Goal: Transaction & Acquisition: Purchase product/service

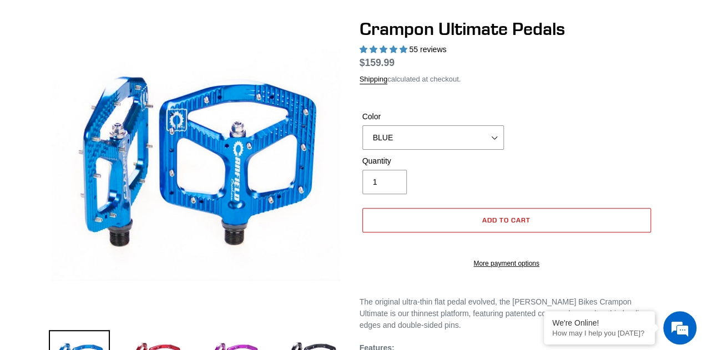
select select "highest-rating"
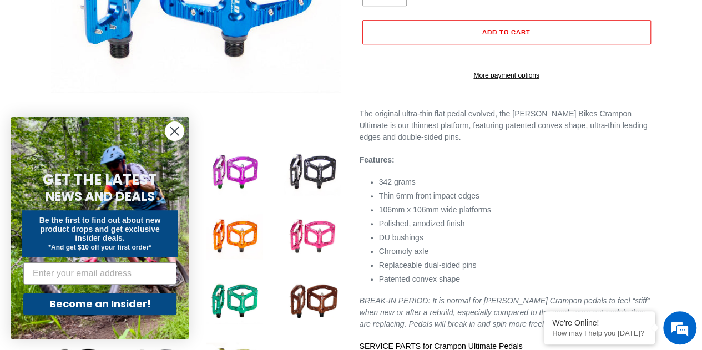
drag, startPoint x: 181, startPoint y: 135, endPoint x: 172, endPoint y: 133, distance: 9.0
click at [172, 133] on icon "Close dialog" at bounding box center [174, 131] width 19 height 19
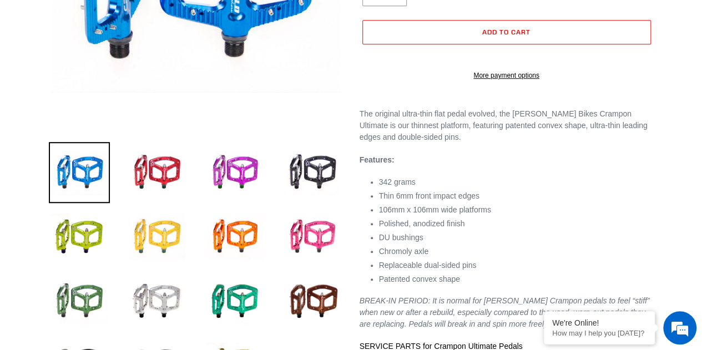
click at [166, 231] on img at bounding box center [157, 236] width 61 height 61
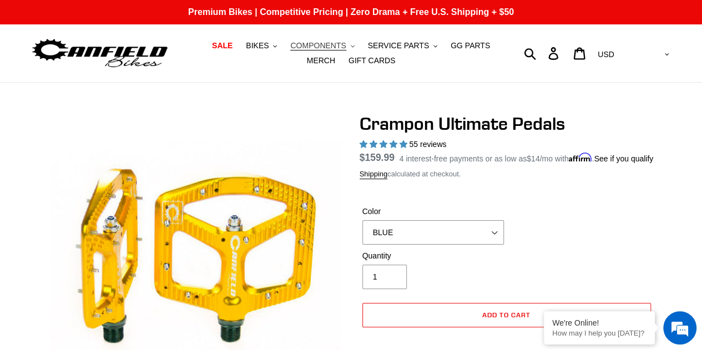
click at [300, 46] on span "COMPONENTS" at bounding box center [318, 45] width 56 height 9
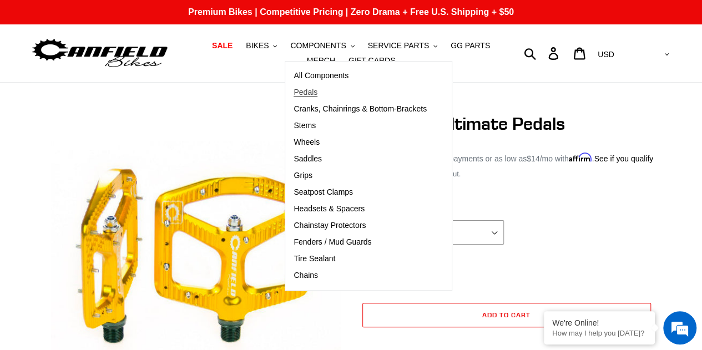
click at [298, 91] on span "Pedals" at bounding box center [306, 92] width 24 height 9
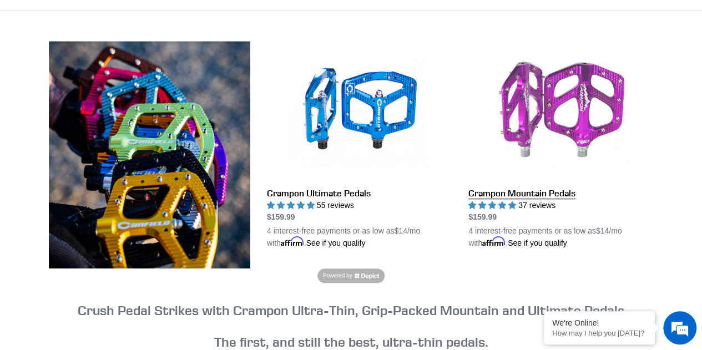
click at [493, 195] on link "Crampon Mountain Pedals" at bounding box center [560, 145] width 185 height 208
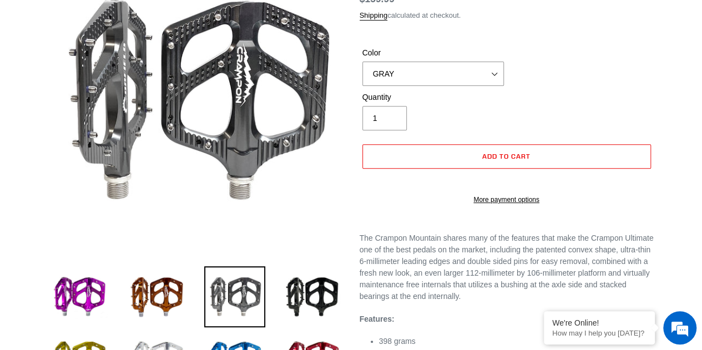
scroll to position [159, 0]
select select "highest-rating"
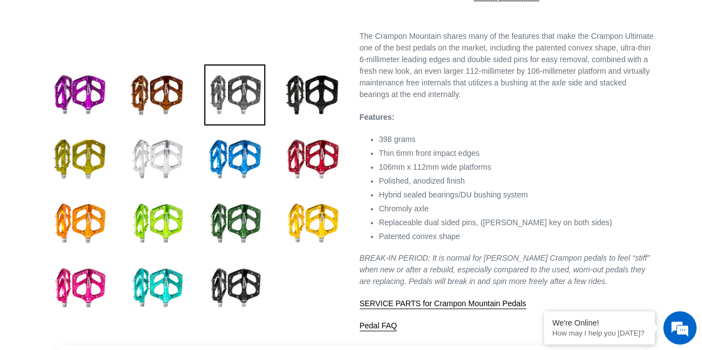
scroll to position [361, 0]
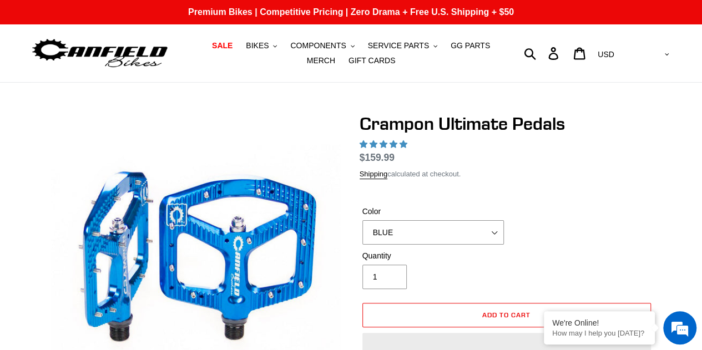
select select "highest-rating"
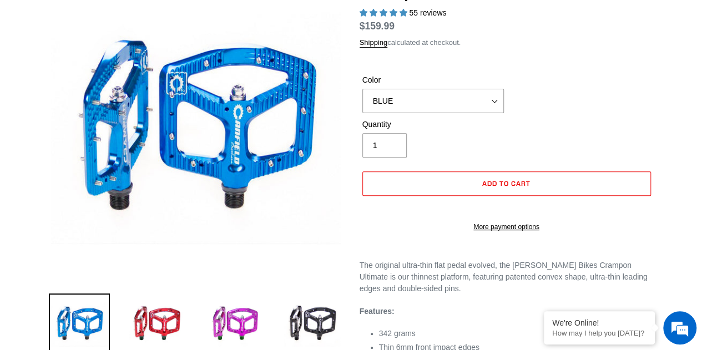
select select "highest-rating"
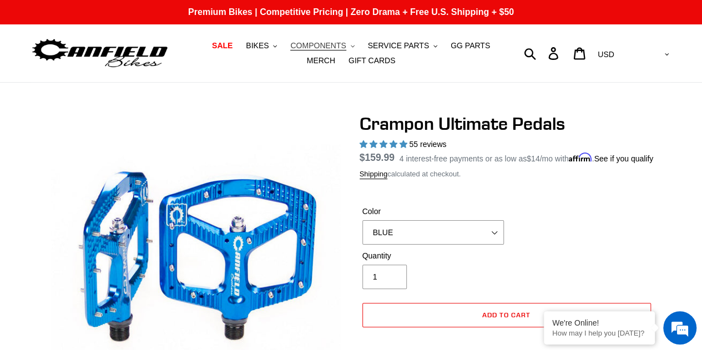
click at [320, 43] on span "COMPONENTS" at bounding box center [318, 45] width 56 height 9
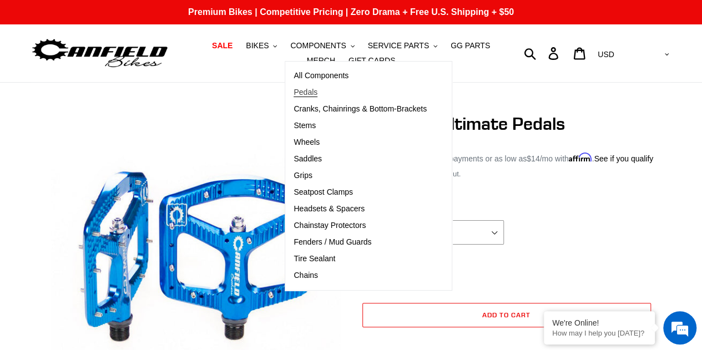
click at [309, 94] on link "Pedals" at bounding box center [360, 92] width 150 height 17
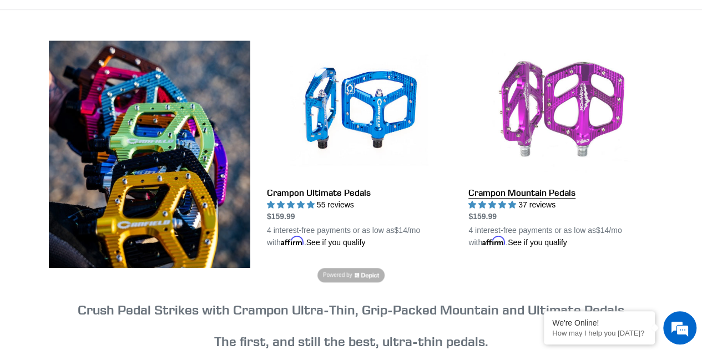
click at [507, 138] on link "Crampon Mountain Pedals" at bounding box center [560, 145] width 185 height 208
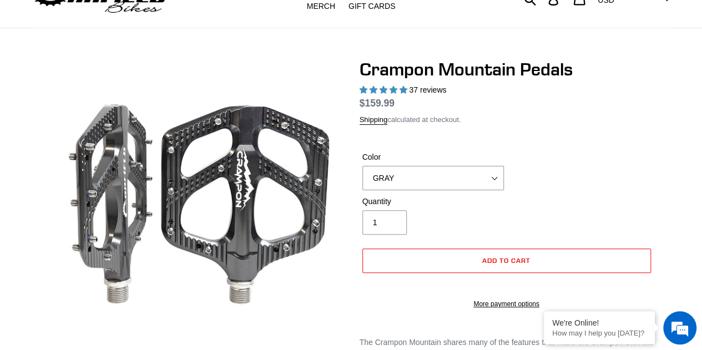
select select "highest-rating"
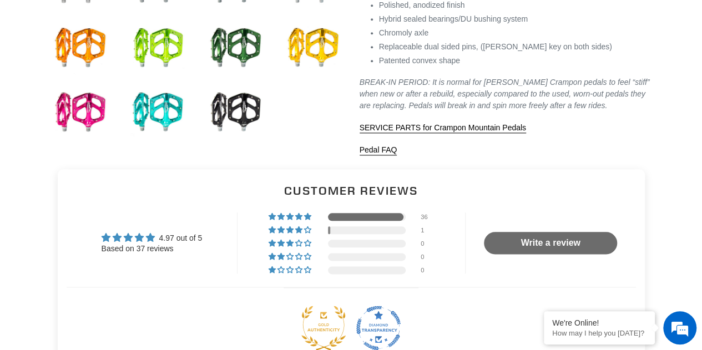
scroll to position [400, 0]
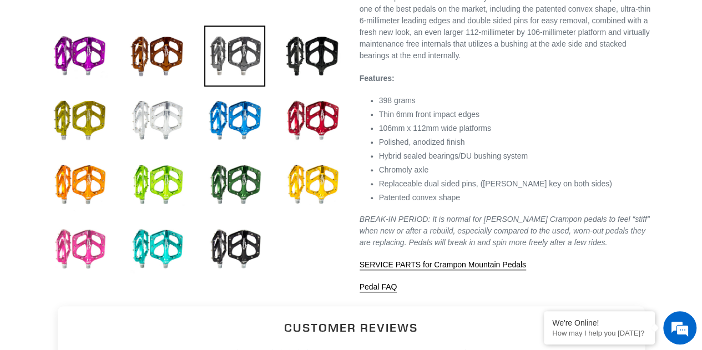
click at [94, 229] on img at bounding box center [79, 249] width 61 height 61
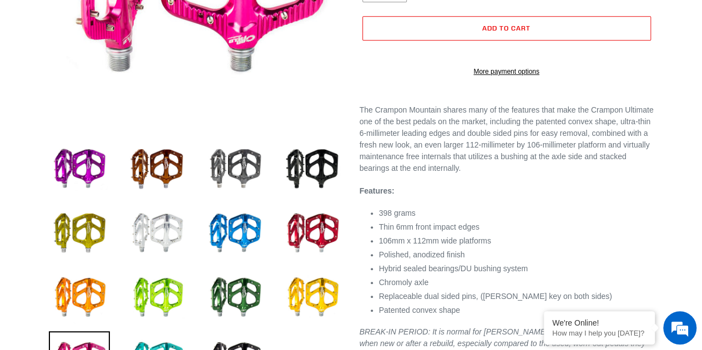
scroll to position [360, 0]
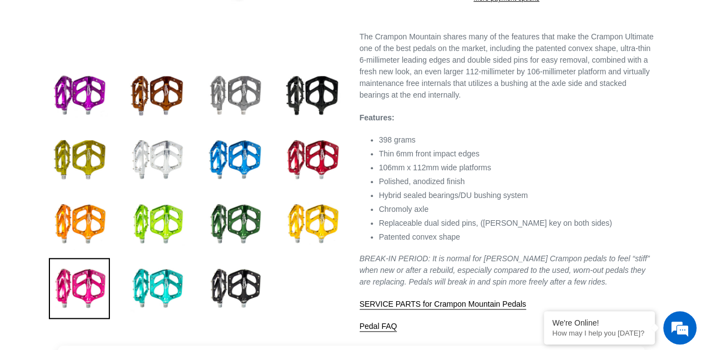
click at [239, 93] on img at bounding box center [234, 95] width 61 height 61
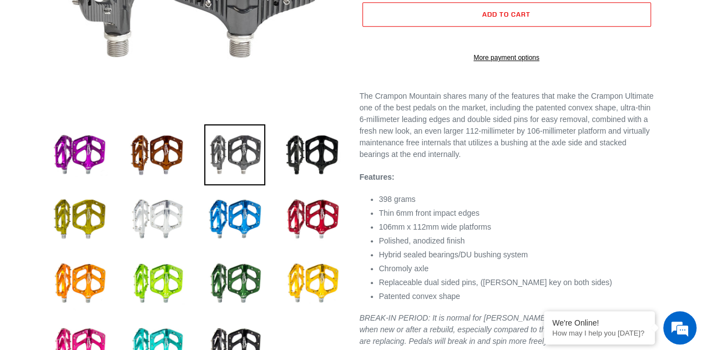
scroll to position [380, 0]
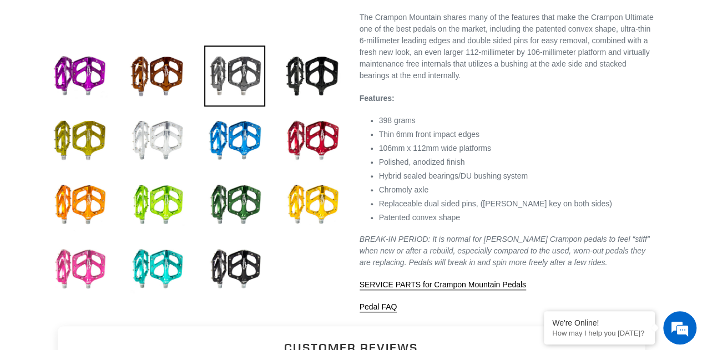
click at [78, 253] on img at bounding box center [79, 269] width 61 height 61
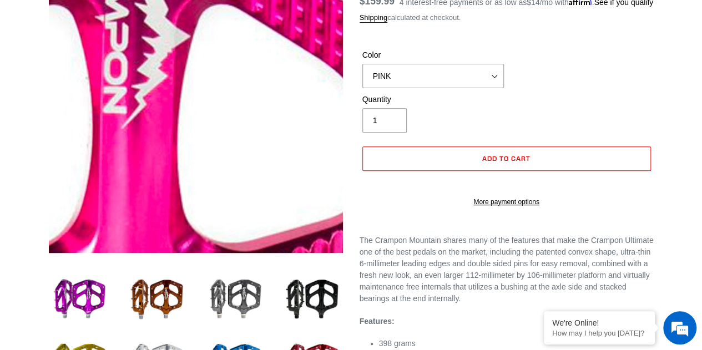
scroll to position [271, 0]
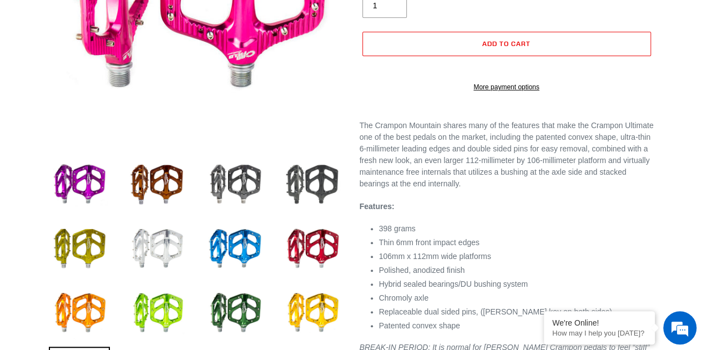
click at [322, 178] on img at bounding box center [312, 184] width 61 height 61
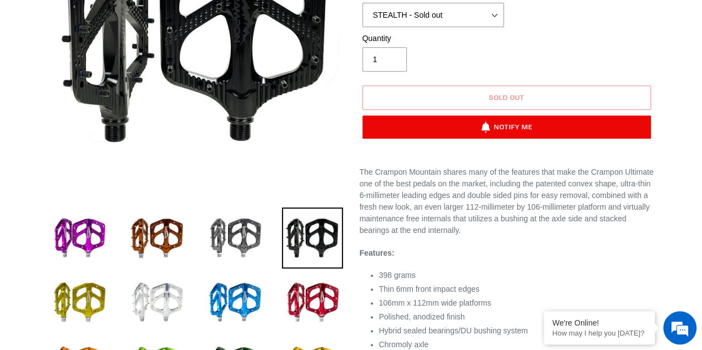
scroll to position [217, 0]
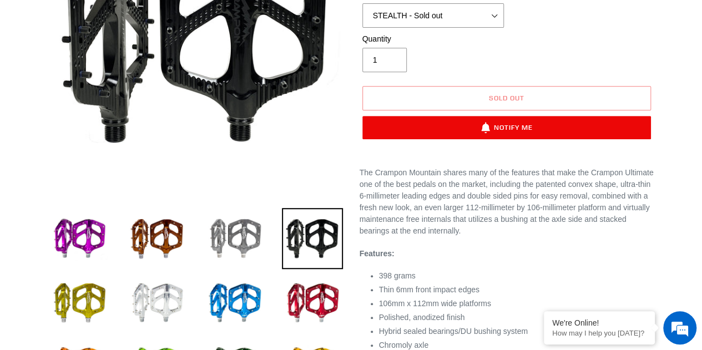
click at [251, 236] on img at bounding box center [234, 238] width 61 height 61
select select "GRAY"
